Goal: Communication & Community: Answer question/provide support

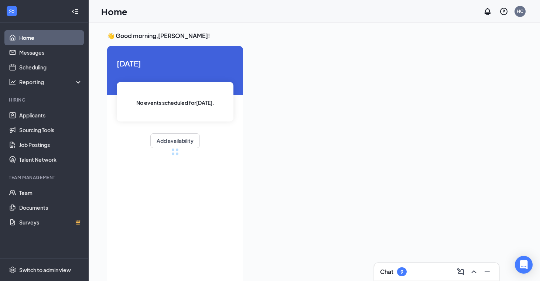
click at [415, 272] on div "Chat 9" at bounding box center [436, 272] width 113 height 12
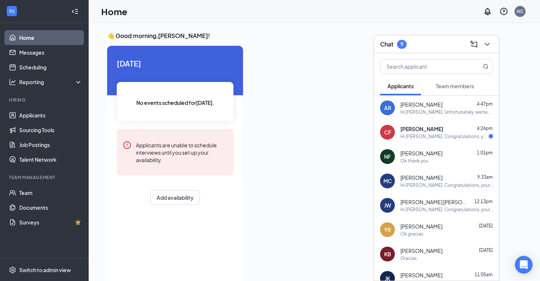
click at [431, 137] on div "Hi [PERSON_NAME]. Congratulations, your meeting with [DEMOGRAPHIC_DATA]-fil-A f…" at bounding box center [445, 136] width 88 height 6
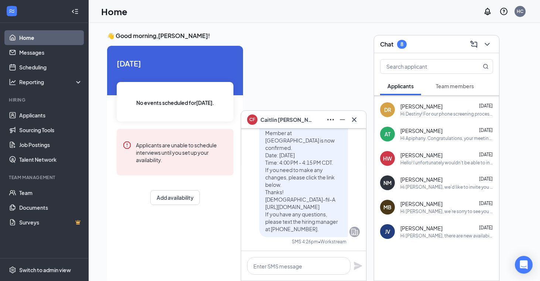
click at [452, 86] on span "Team members" at bounding box center [455, 86] width 38 height 7
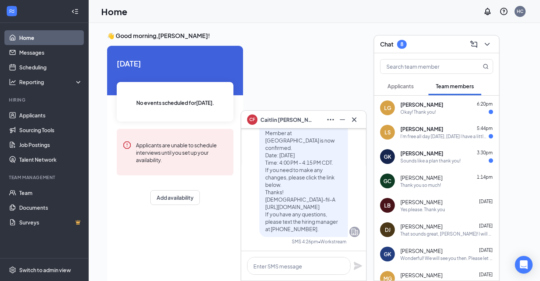
click at [429, 159] on div "Sounds like a plan thank you!" at bounding box center [431, 161] width 60 height 6
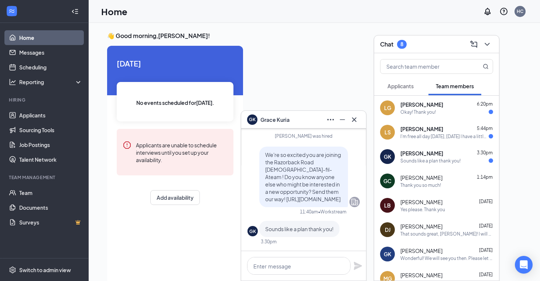
click at [428, 136] on div "I'm free all day [DATE], [DATE] I have a little bit of things going on" at bounding box center [445, 136] width 88 height 6
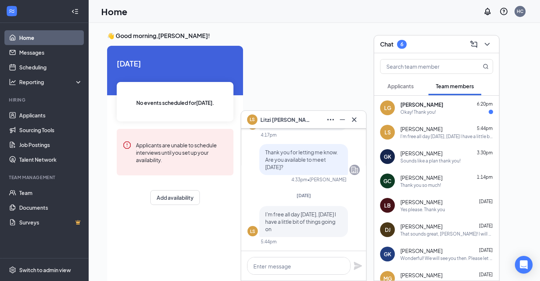
click at [446, 107] on div "[PERSON_NAME] Good 6:20pm" at bounding box center [447, 104] width 93 height 7
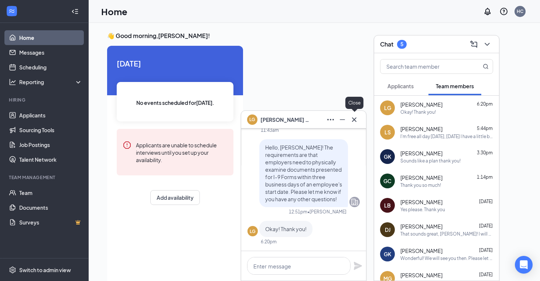
click at [355, 118] on icon "Cross" at bounding box center [354, 119] width 9 height 9
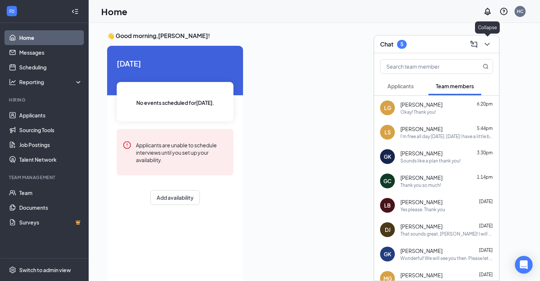
click at [488, 43] on icon "ChevronDown" at bounding box center [487, 44] width 9 height 9
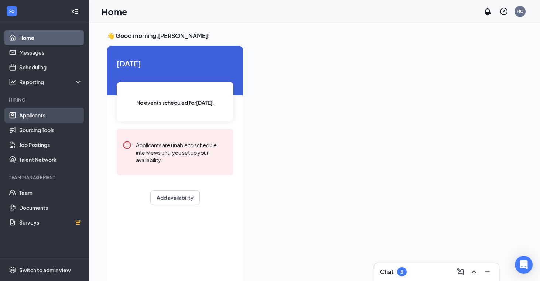
click at [32, 116] on link "Applicants" at bounding box center [50, 115] width 63 height 15
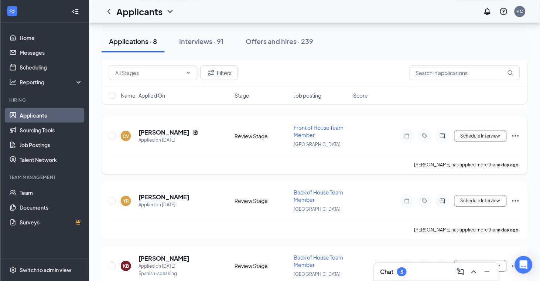
scroll to position [259, 0]
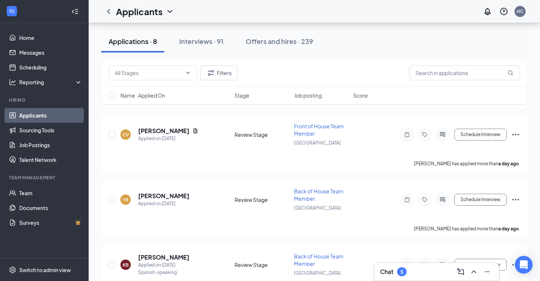
click at [420, 274] on div "Chat 5" at bounding box center [436, 272] width 113 height 12
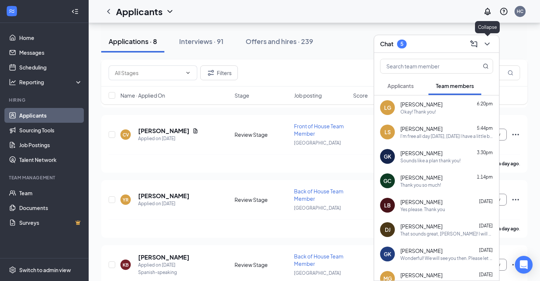
click at [490, 46] on icon "ChevronDown" at bounding box center [487, 44] width 9 height 9
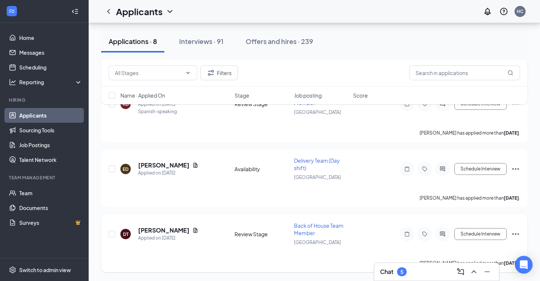
scroll to position [420, 0]
